Goal: Information Seeking & Learning: Learn about a topic

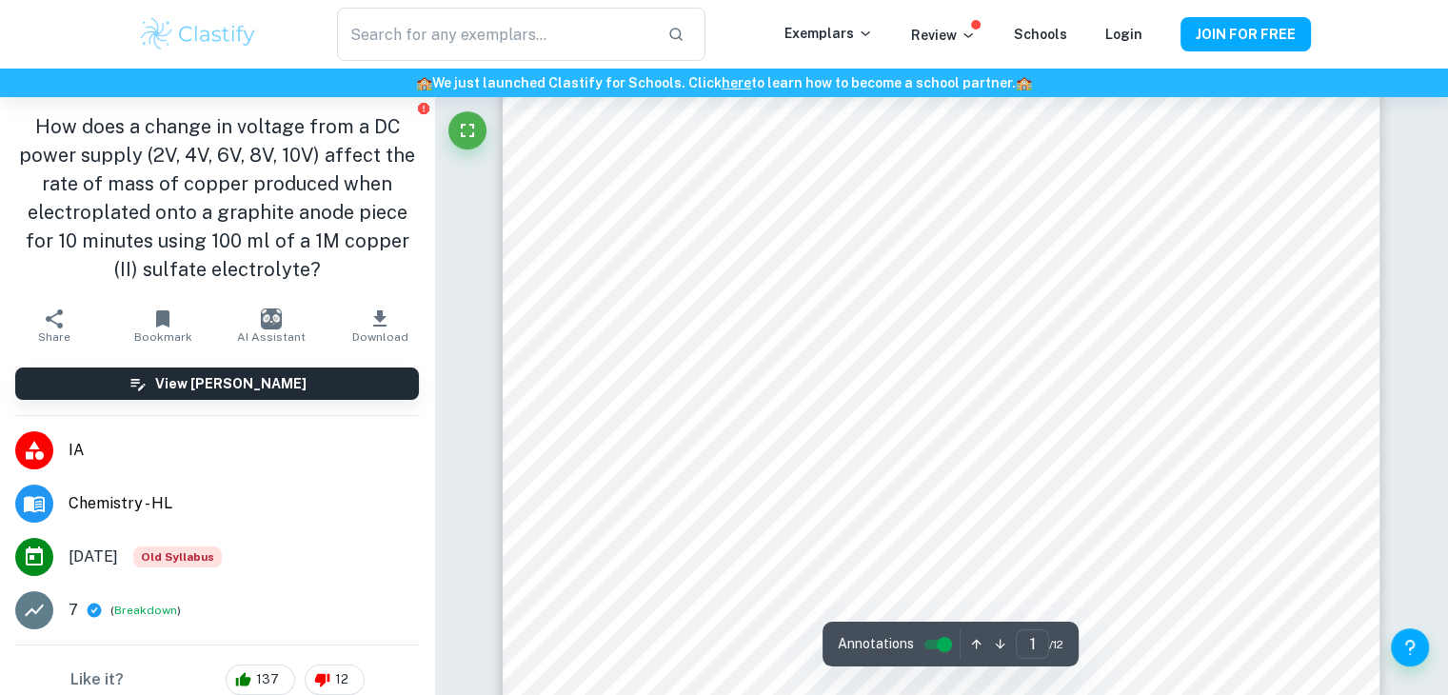
scroll to position [217, 0]
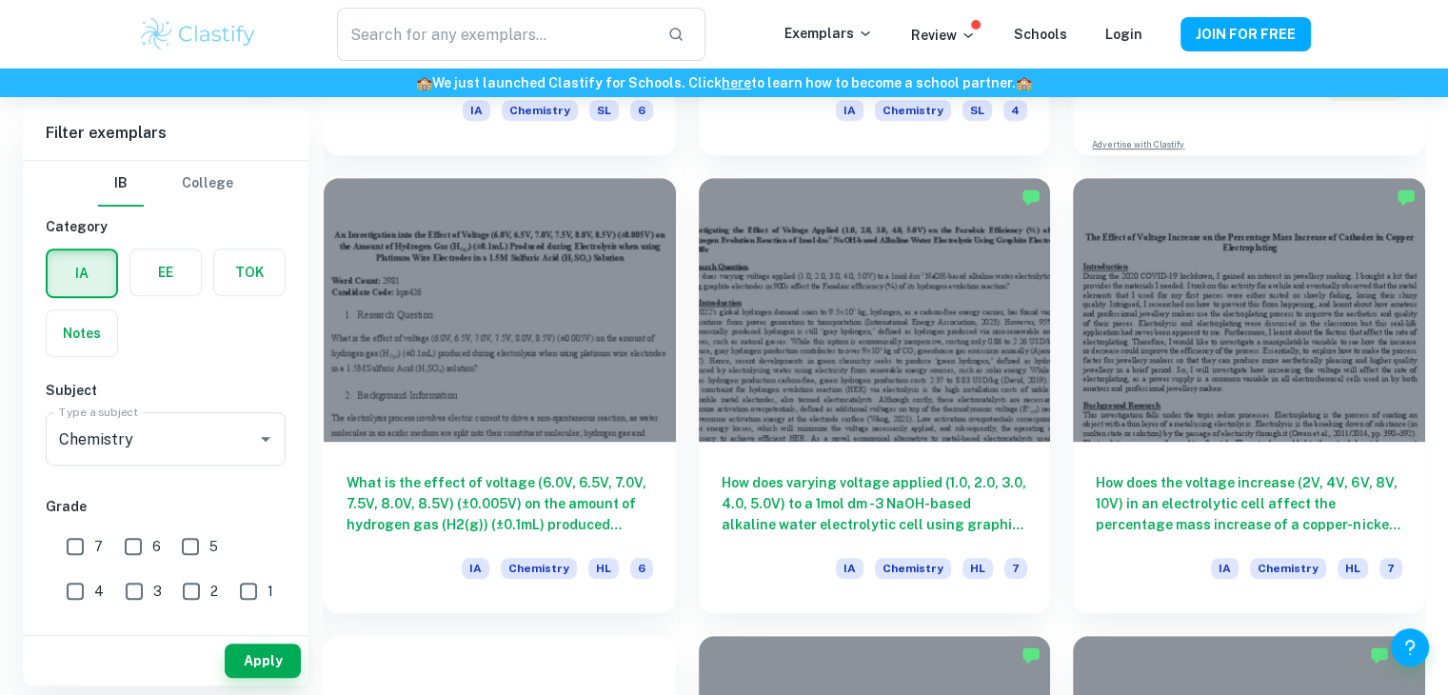
scroll to position [923, 0]
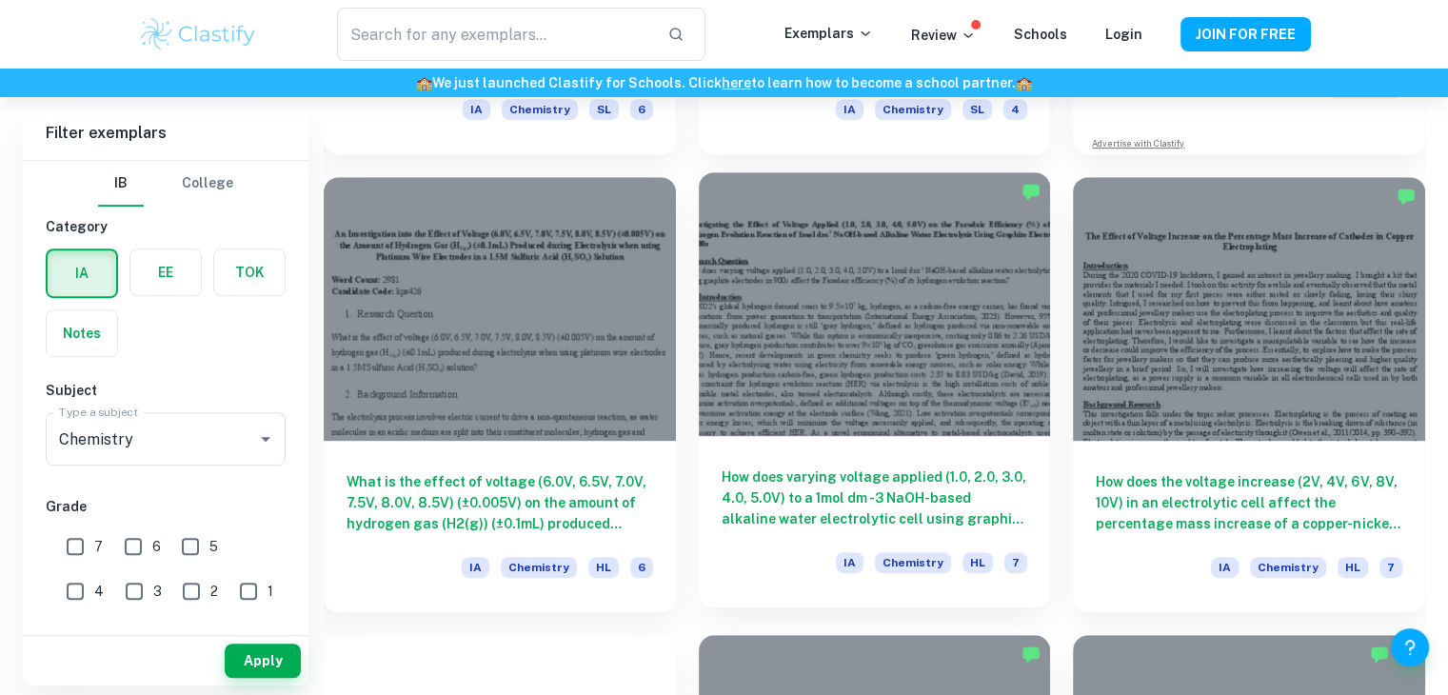
click at [838, 504] on h6 "How does varying voltage applied (1.0, 2.0, 3.0, 4.0, 5.0V) to a 1mol dm -3 NaO…" at bounding box center [875, 498] width 307 height 63
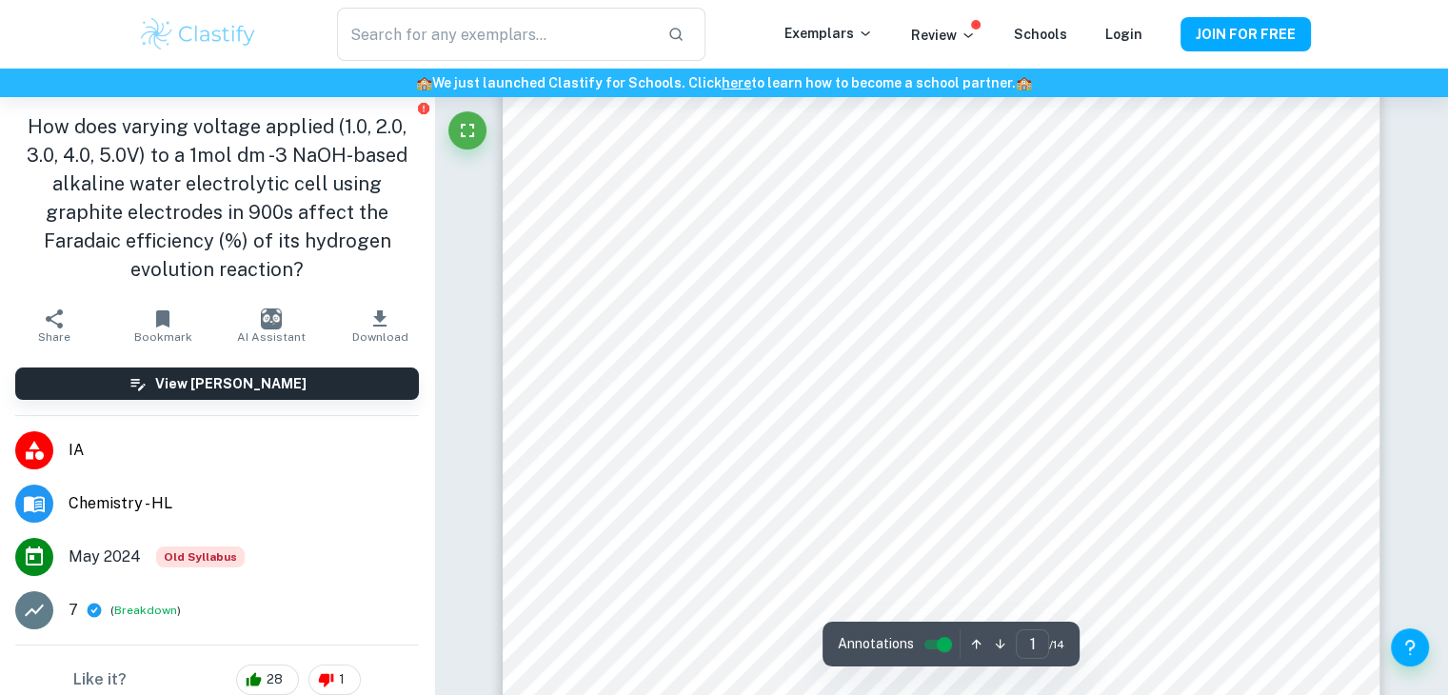
scroll to position [246, 0]
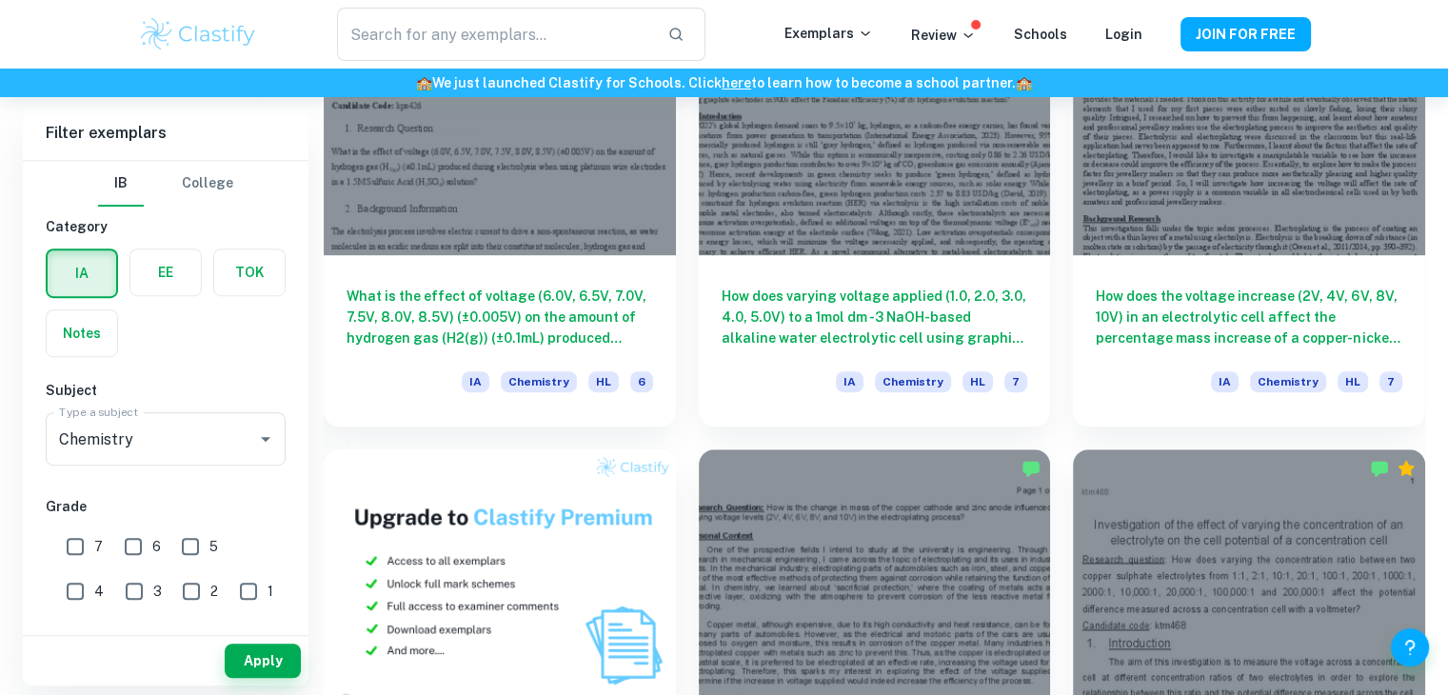
scroll to position [1108, 0]
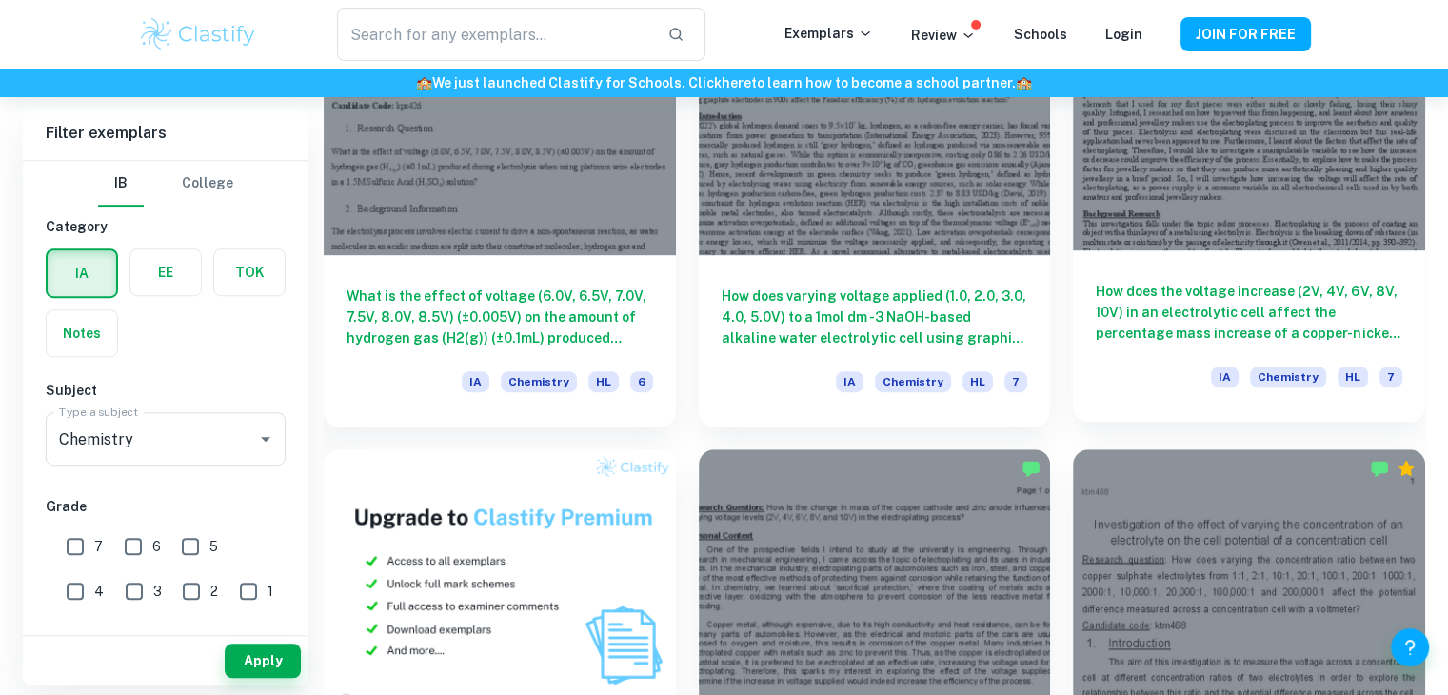
click at [1143, 340] on h6 "How does the voltage increase (2V, 4V, 6V, 8V, 10V) in an electrolytic cell aff…" at bounding box center [1249, 312] width 307 height 63
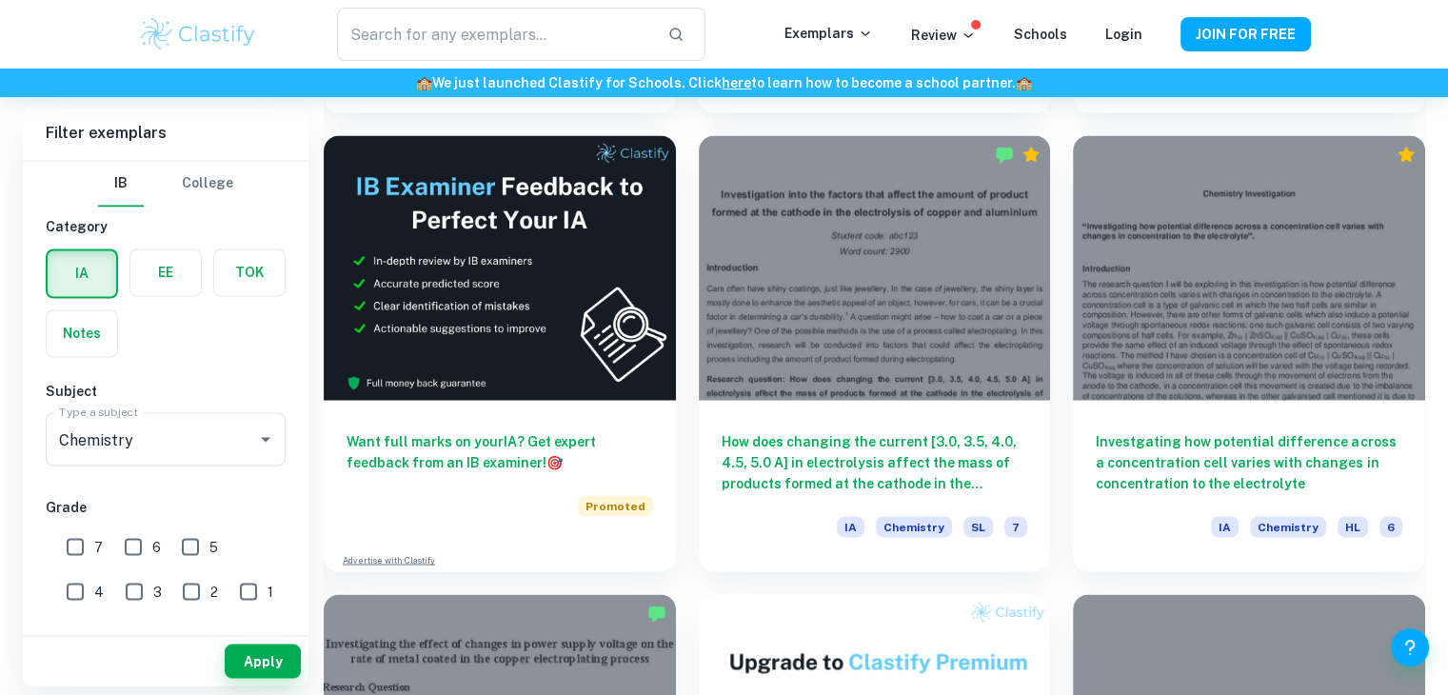
scroll to position [3257, 0]
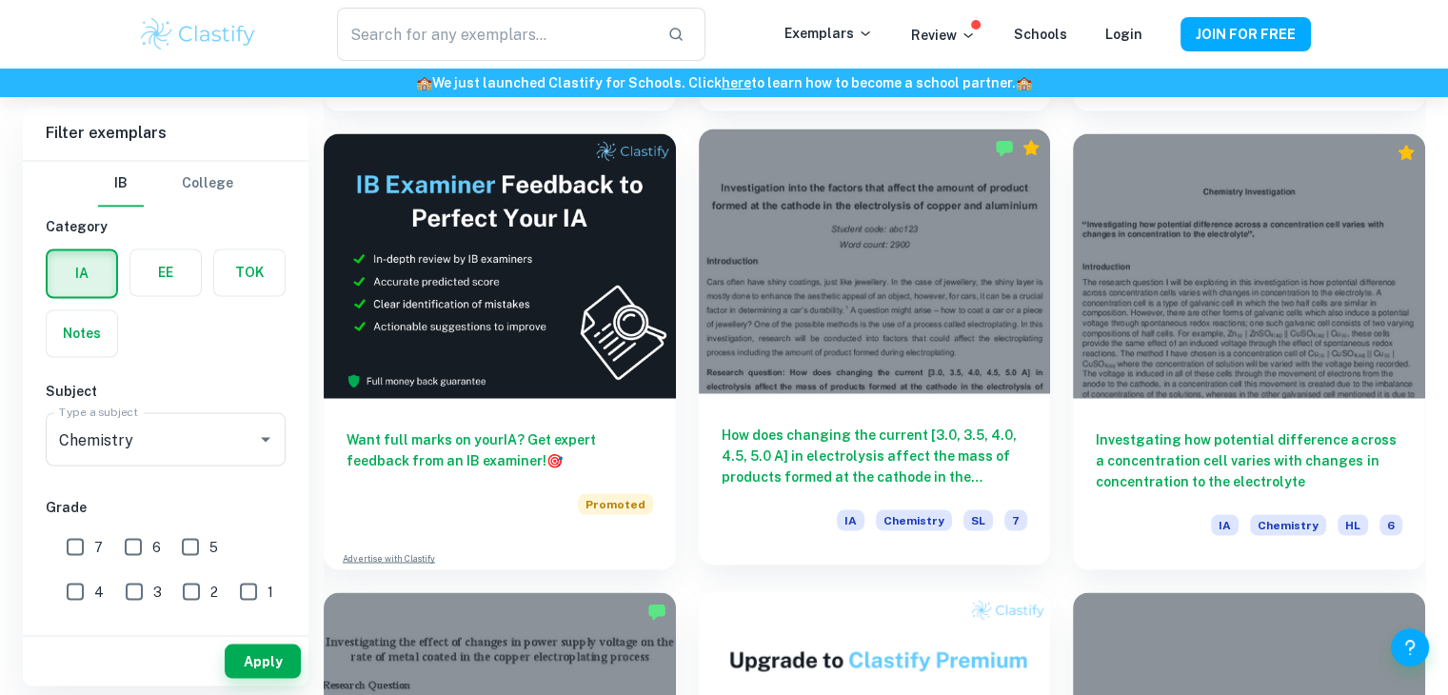
click at [872, 469] on h6 "How does changing the current [3.0, 3.5, 4.0, 4.5, 5.0 A] in electrolysis affec…" at bounding box center [875, 455] width 307 height 63
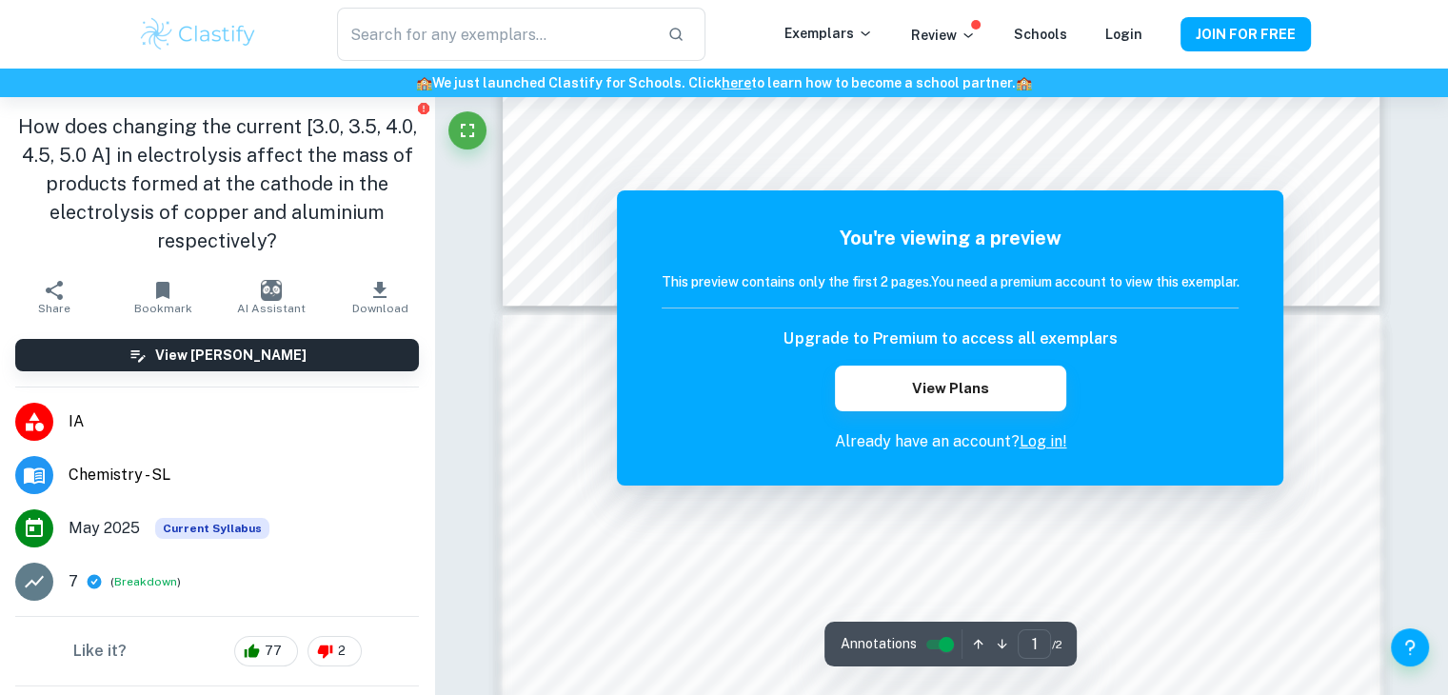
scroll to position [1058, 0]
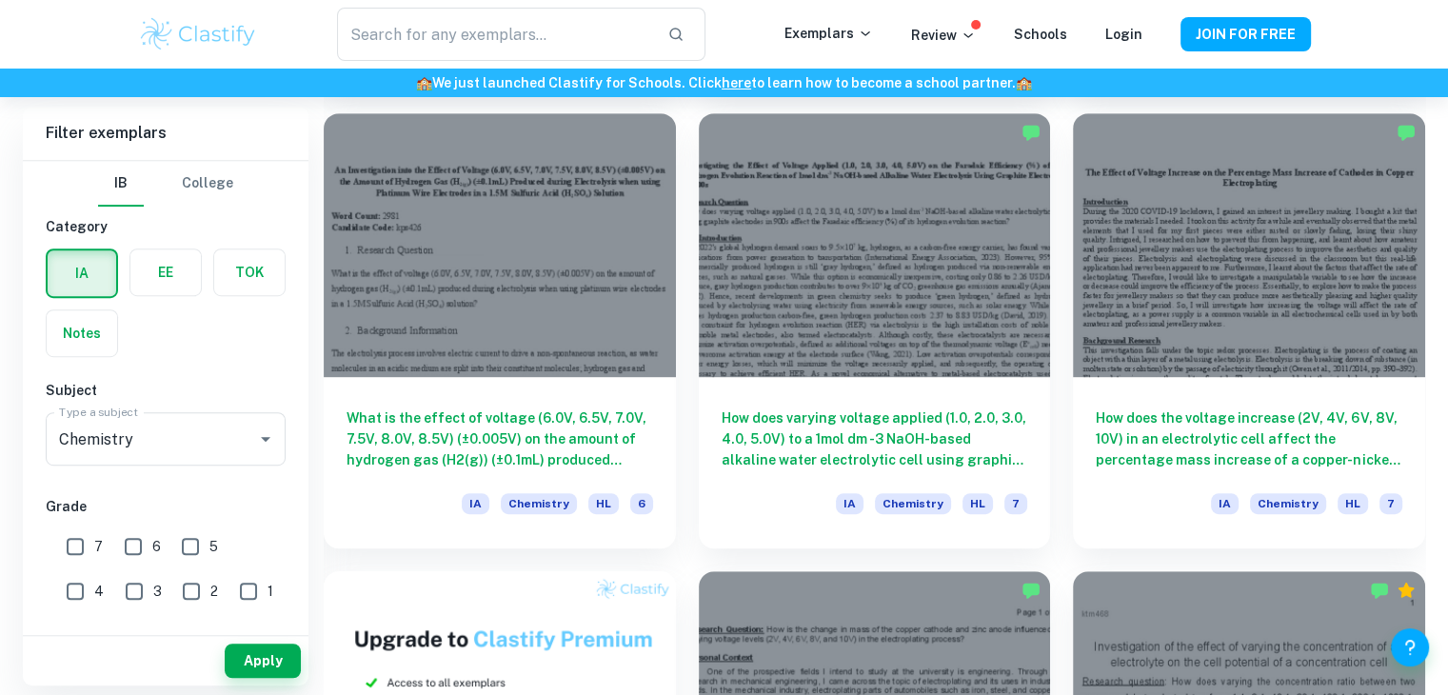
scroll to position [998, 0]
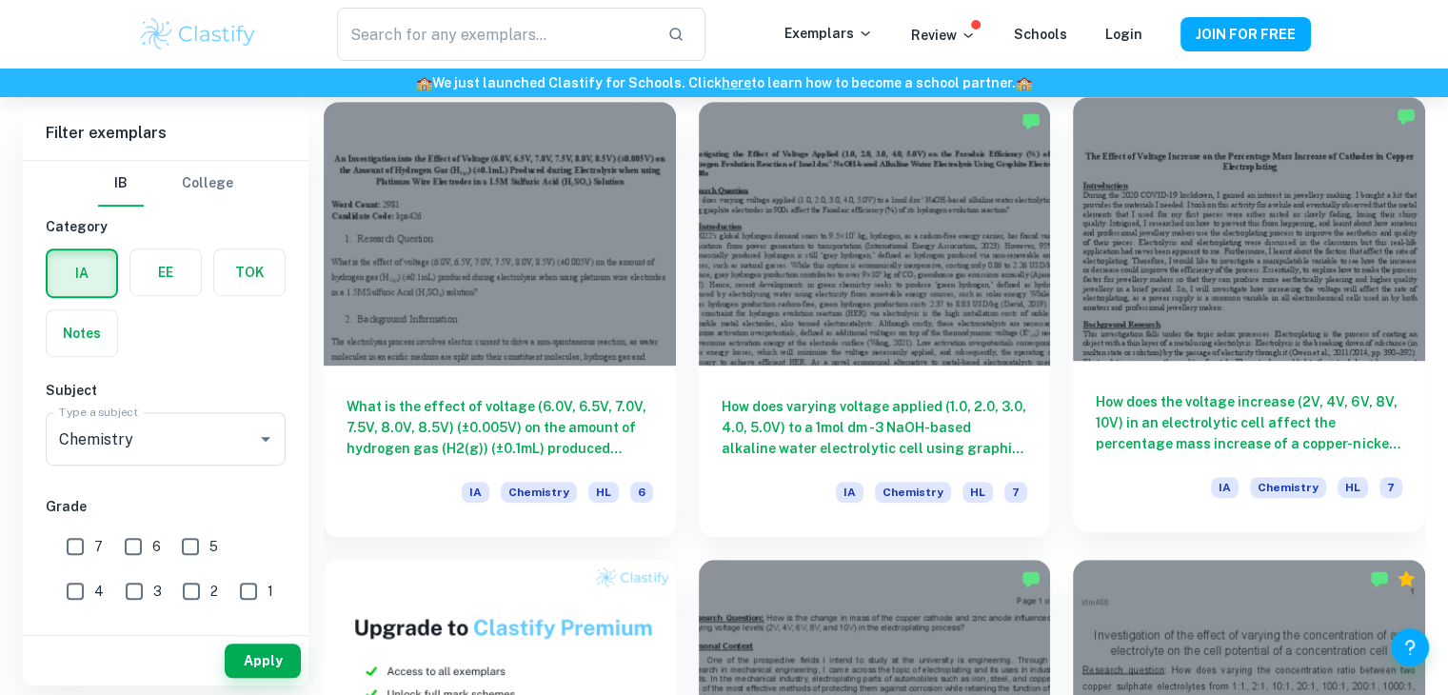
click at [1257, 396] on h6 "How does the voltage increase (2V, 4V, 6V, 8V, 10V) in an electrolytic cell aff…" at bounding box center [1249, 422] width 307 height 63
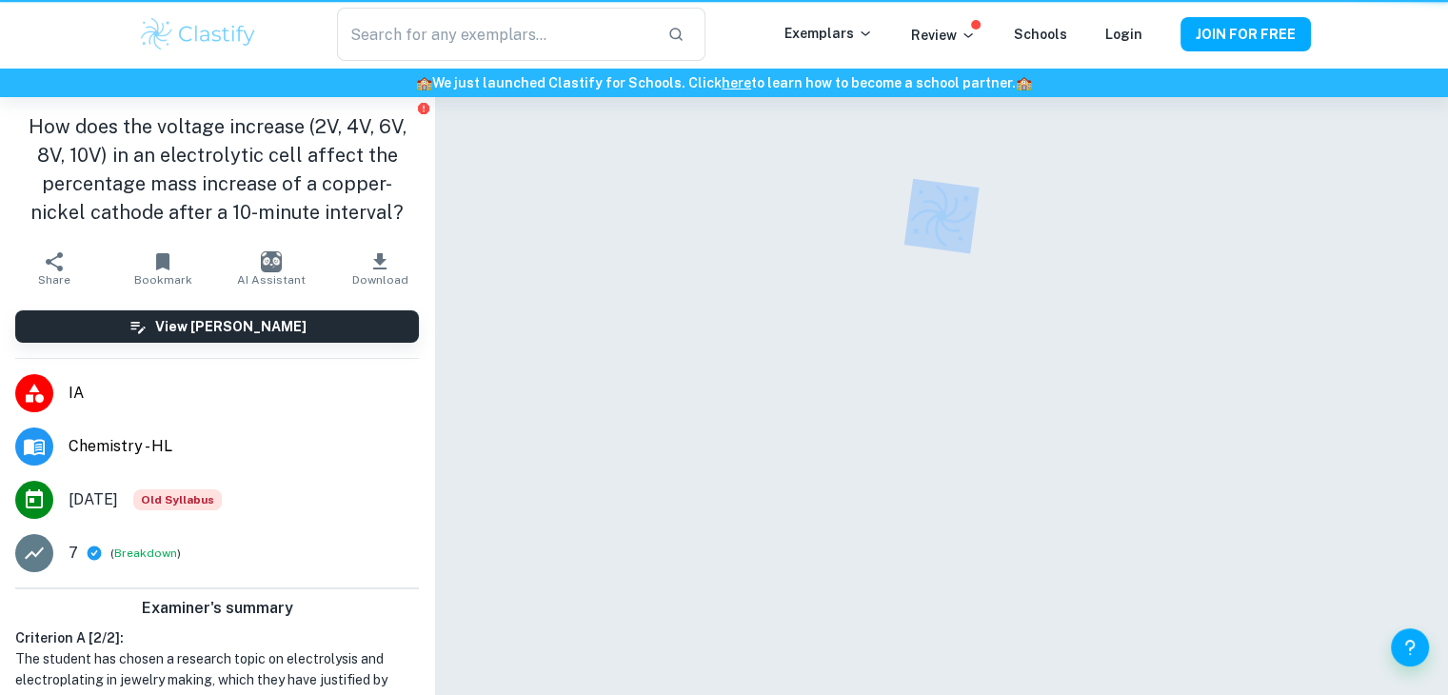
click at [1257, 396] on div at bounding box center [942, 423] width 878 height 653
